Goal: Information Seeking & Learning: Learn about a topic

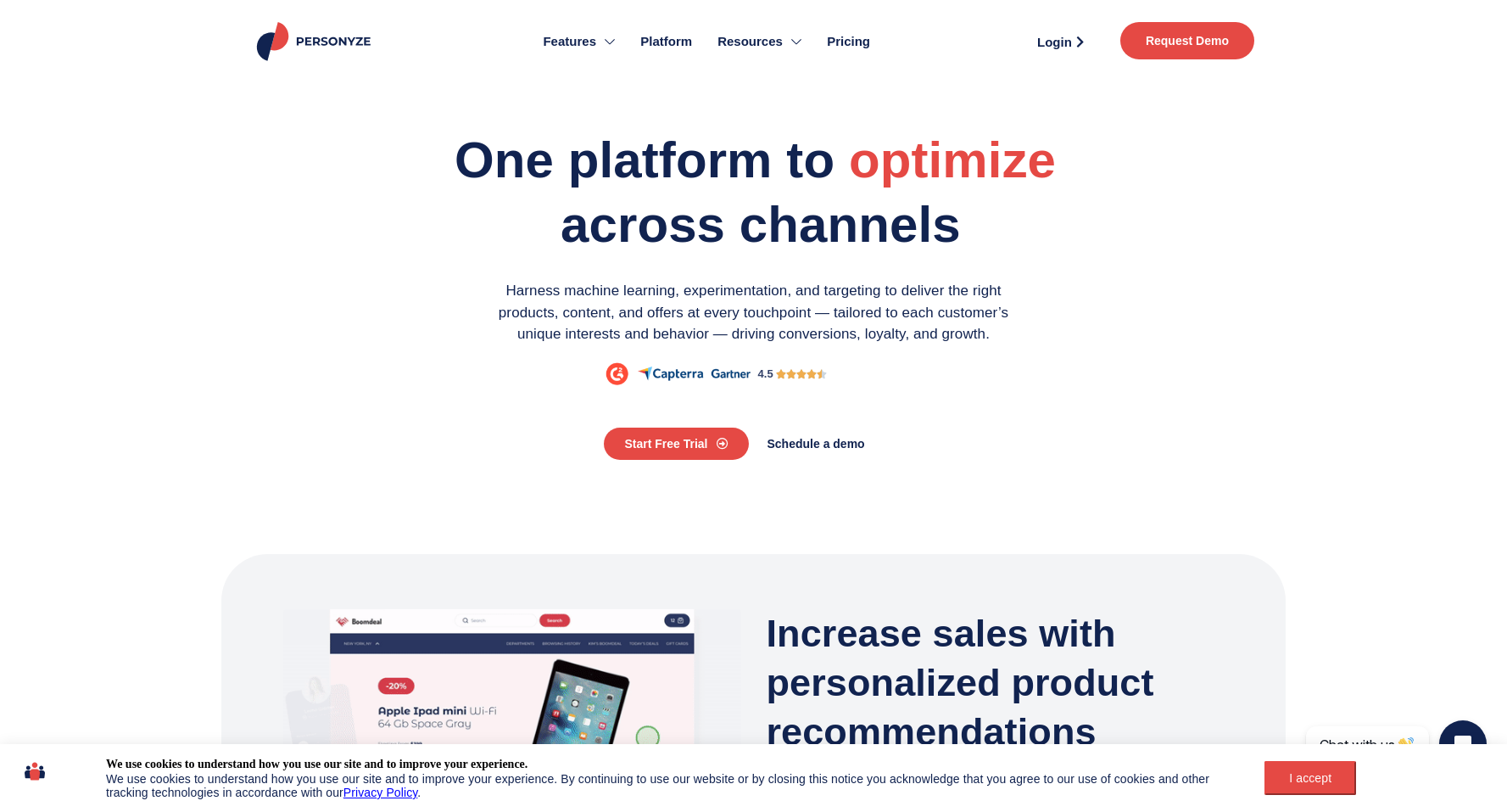
click at [1302, 795] on div "We use cookies to understand how you use our site and to improve your experienc…" at bounding box center [753, 777] width 1507 height 68
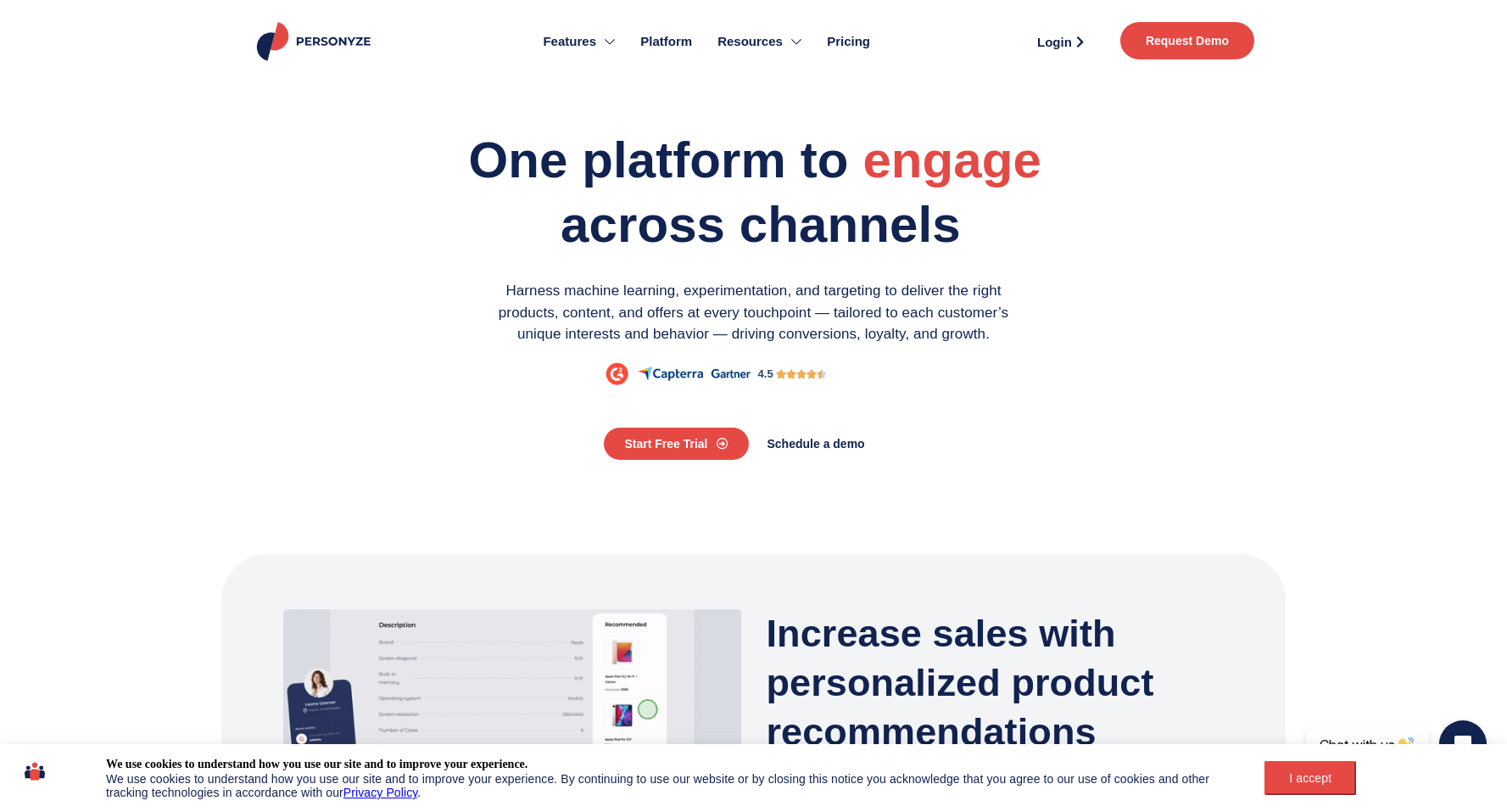
click at [1329, 764] on button "I accept" at bounding box center [1310, 777] width 92 height 34
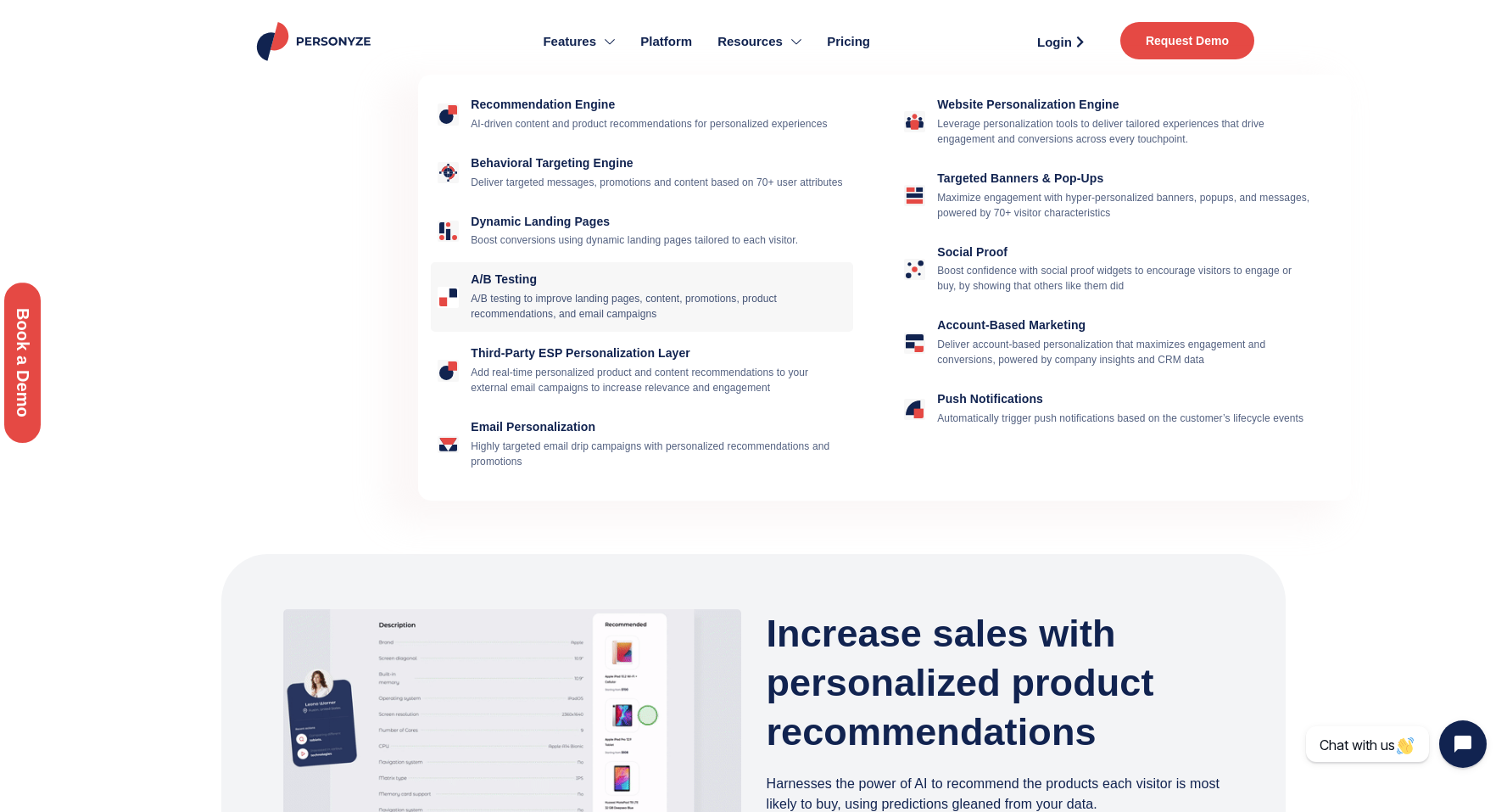
click at [647, 311] on p "A/B testing to improve landing pages, content, promotions, product recommendati…" at bounding box center [659, 306] width 376 height 30
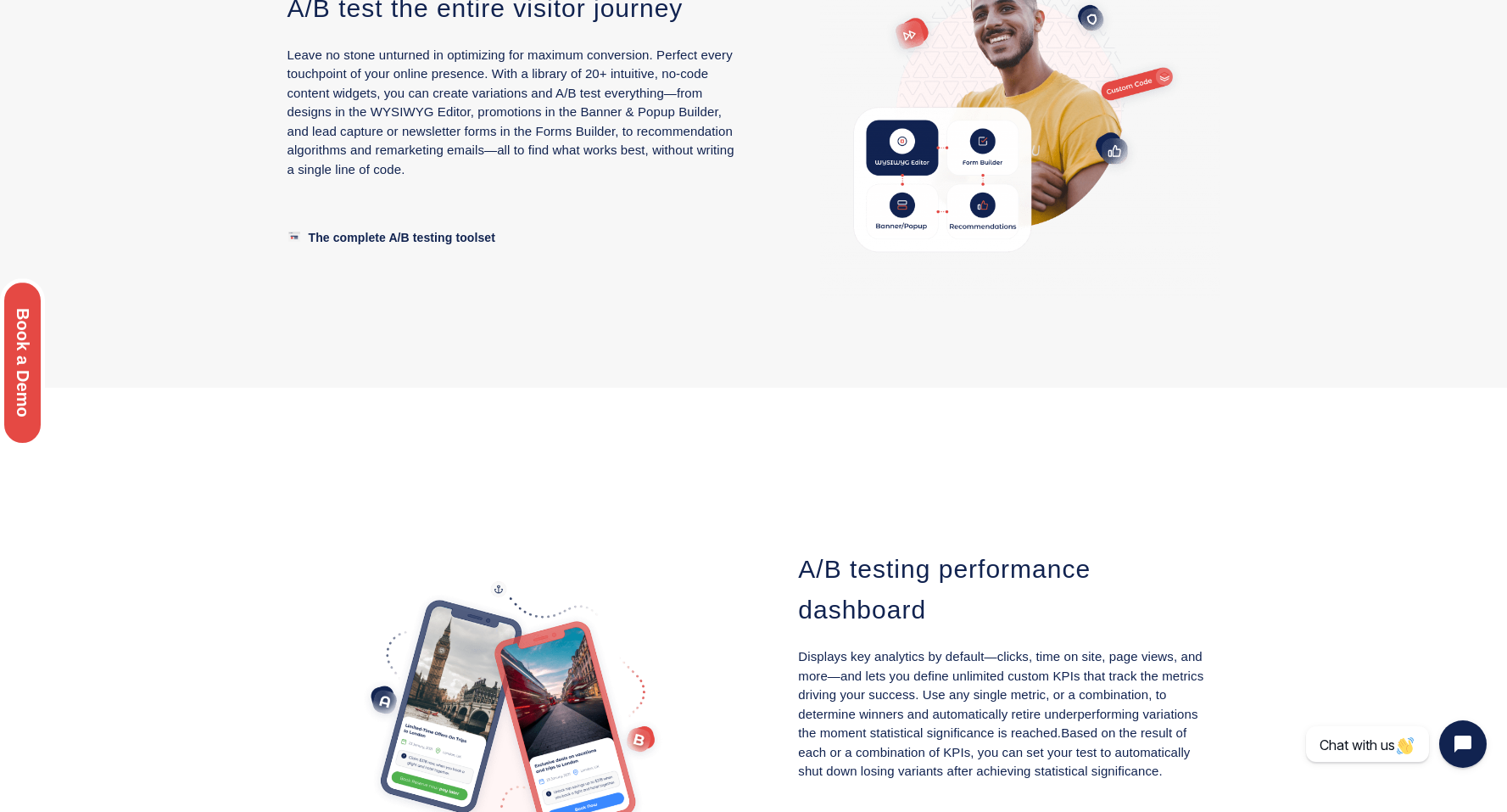
scroll to position [1875, 0]
